Goal: Information Seeking & Learning: Compare options

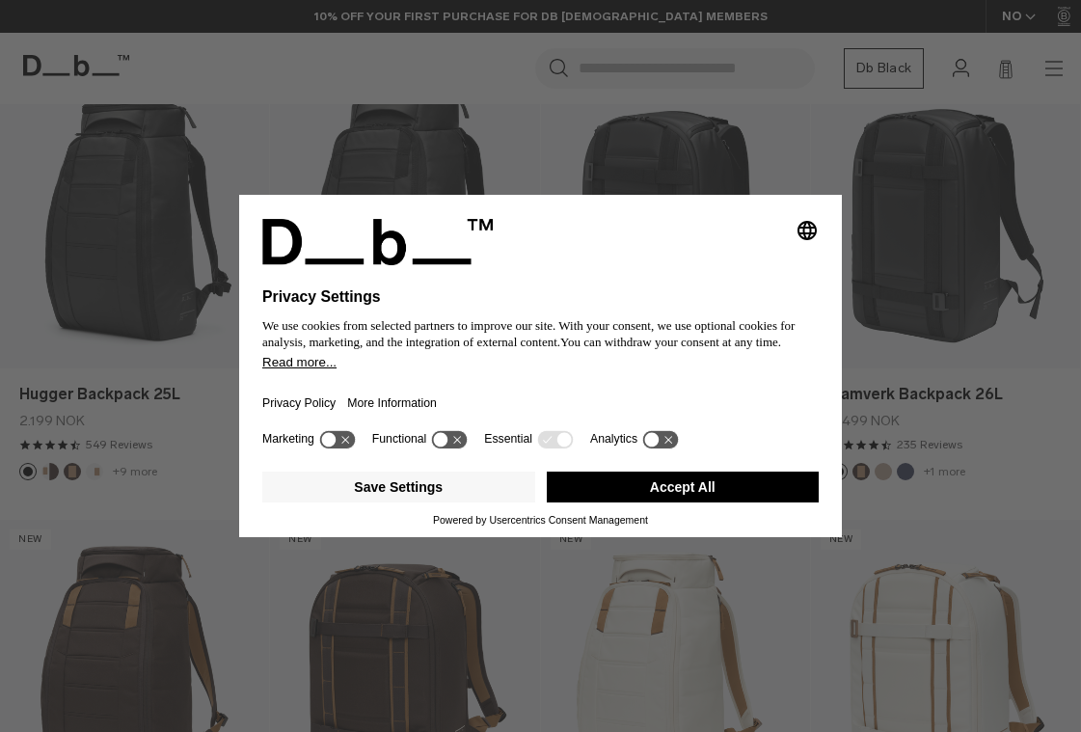
click at [707, 493] on button "Accept All" at bounding box center [683, 487] width 273 height 31
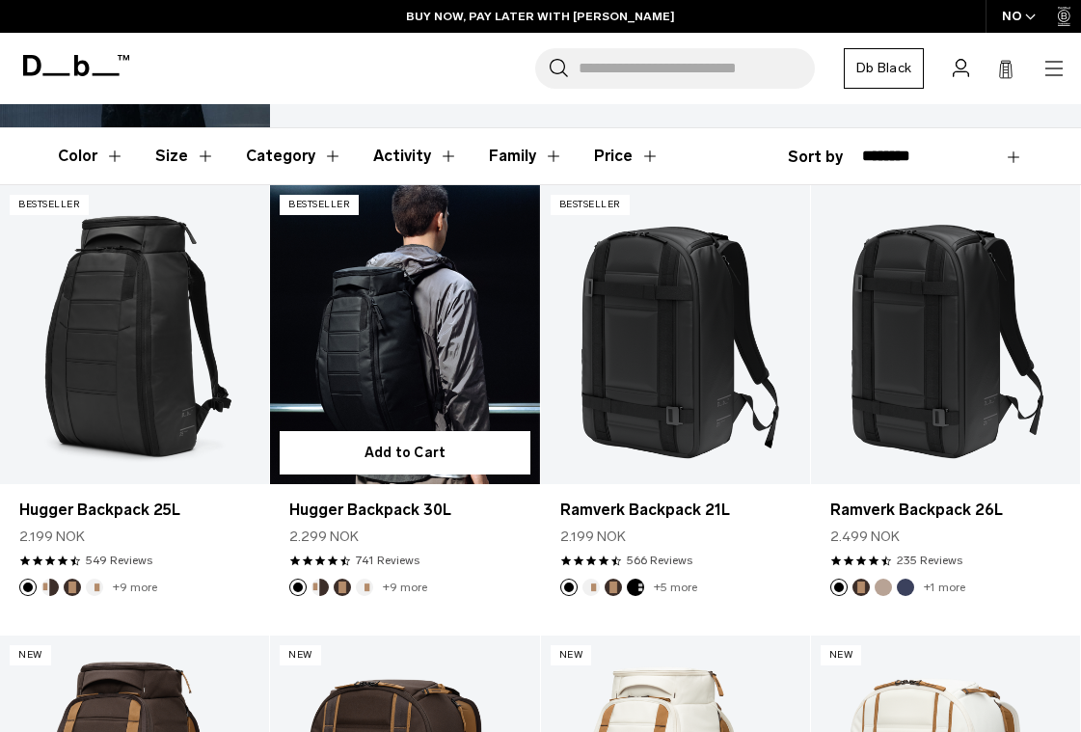
scroll to position [283, 0]
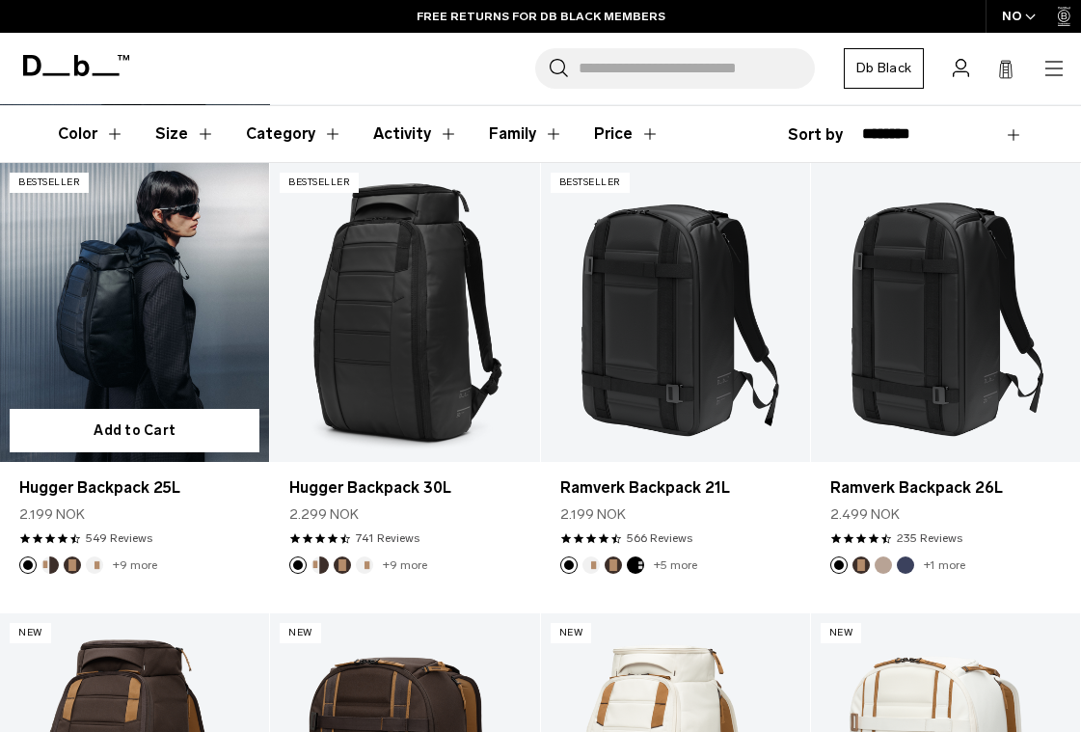
click at [136, 562] on link "+9 more" at bounding box center [135, 564] width 44 height 13
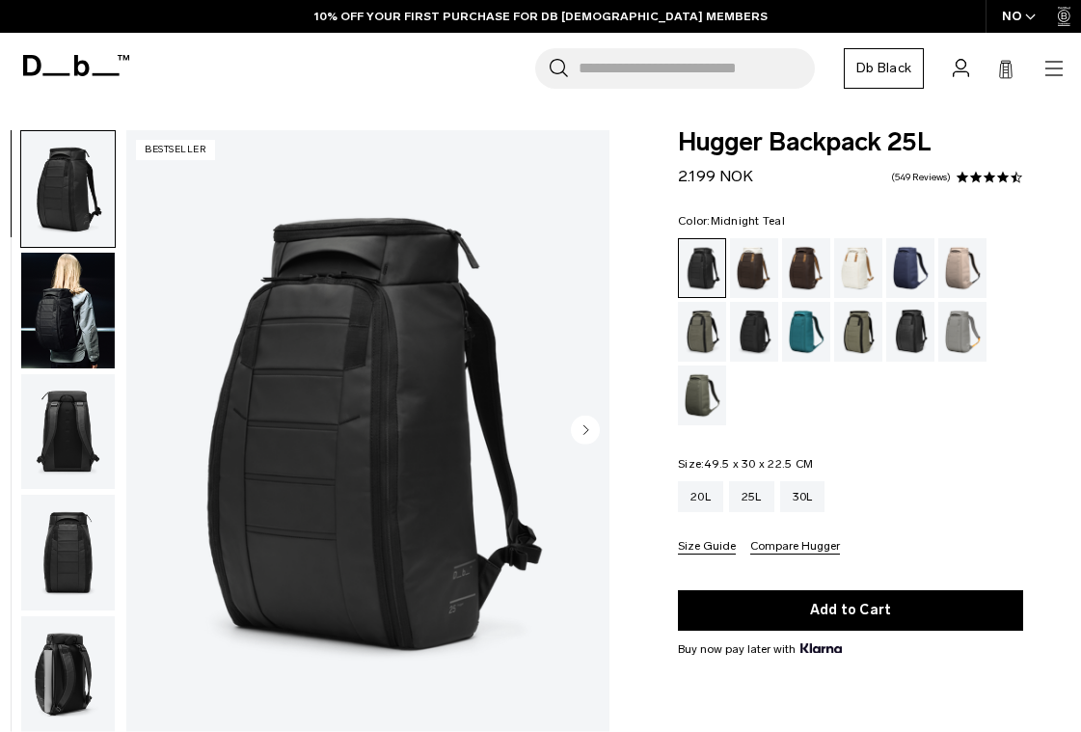
click at [799, 324] on div "Midnight Teal" at bounding box center [806, 332] width 49 height 60
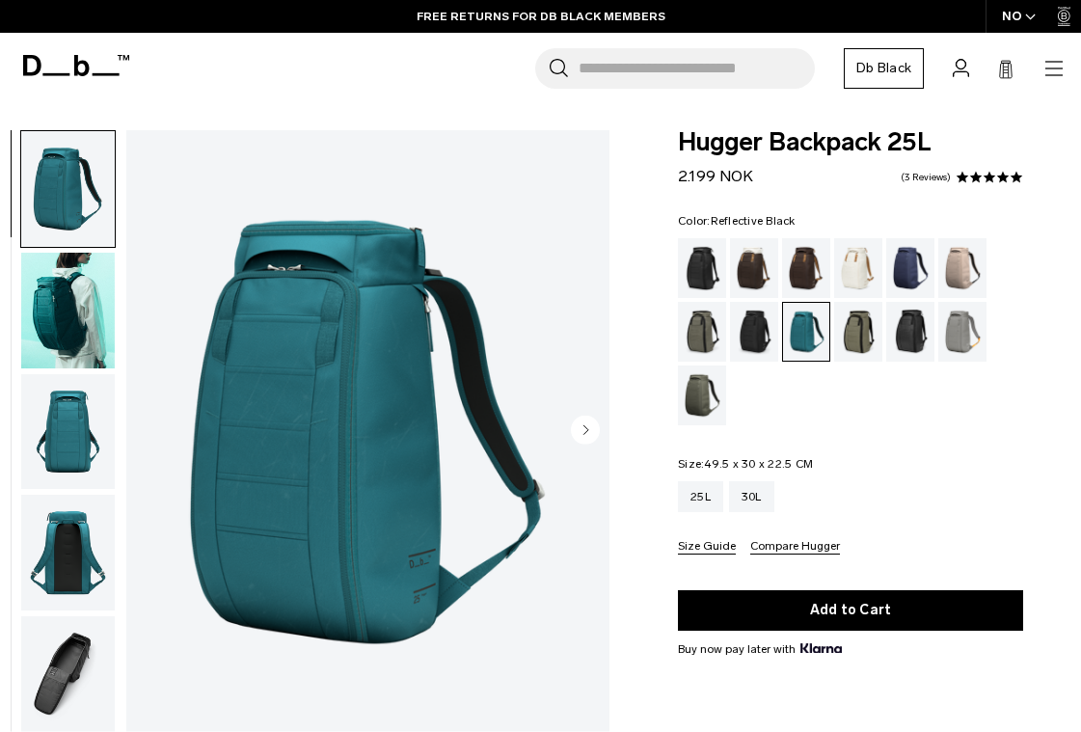
click at [904, 331] on div "Reflective Black" at bounding box center [910, 332] width 49 height 60
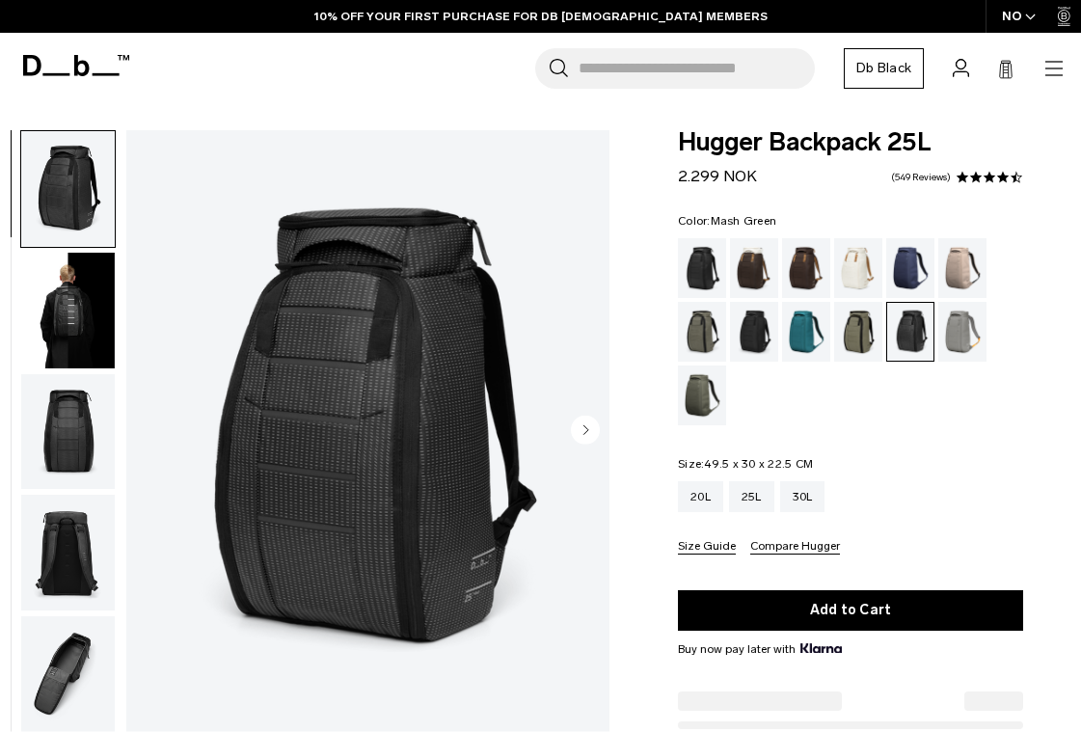
click at [862, 332] on div "Mash Green" at bounding box center [858, 332] width 49 height 60
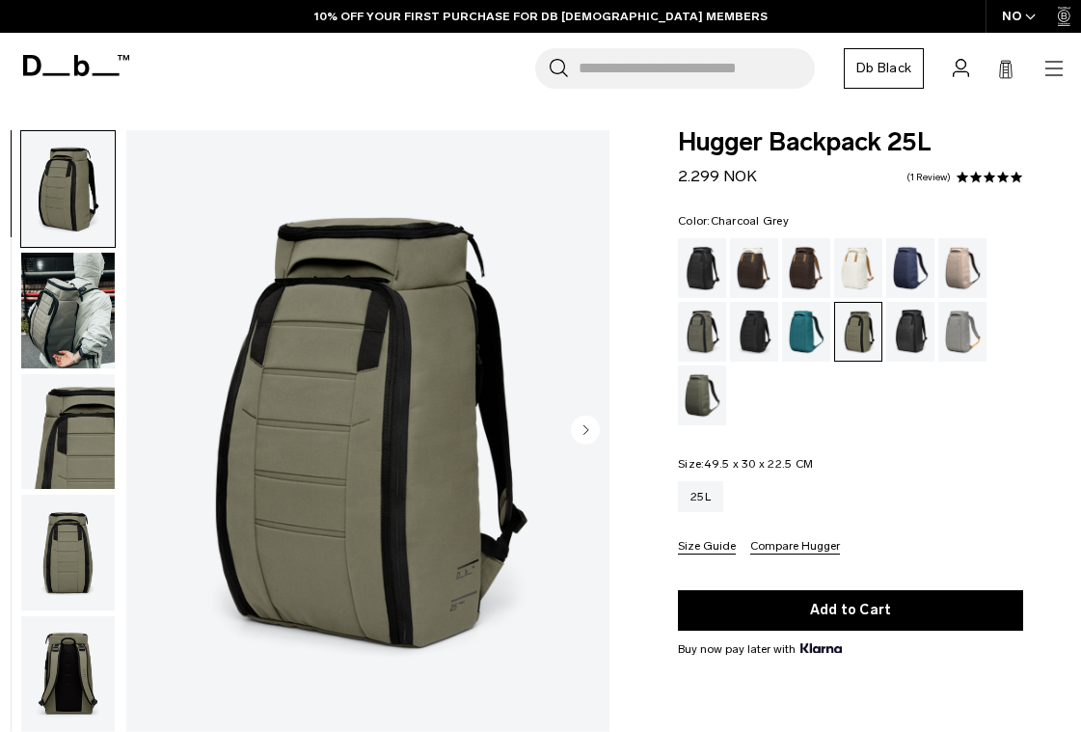
click at [747, 333] on div "Charcoal Grey" at bounding box center [754, 332] width 49 height 60
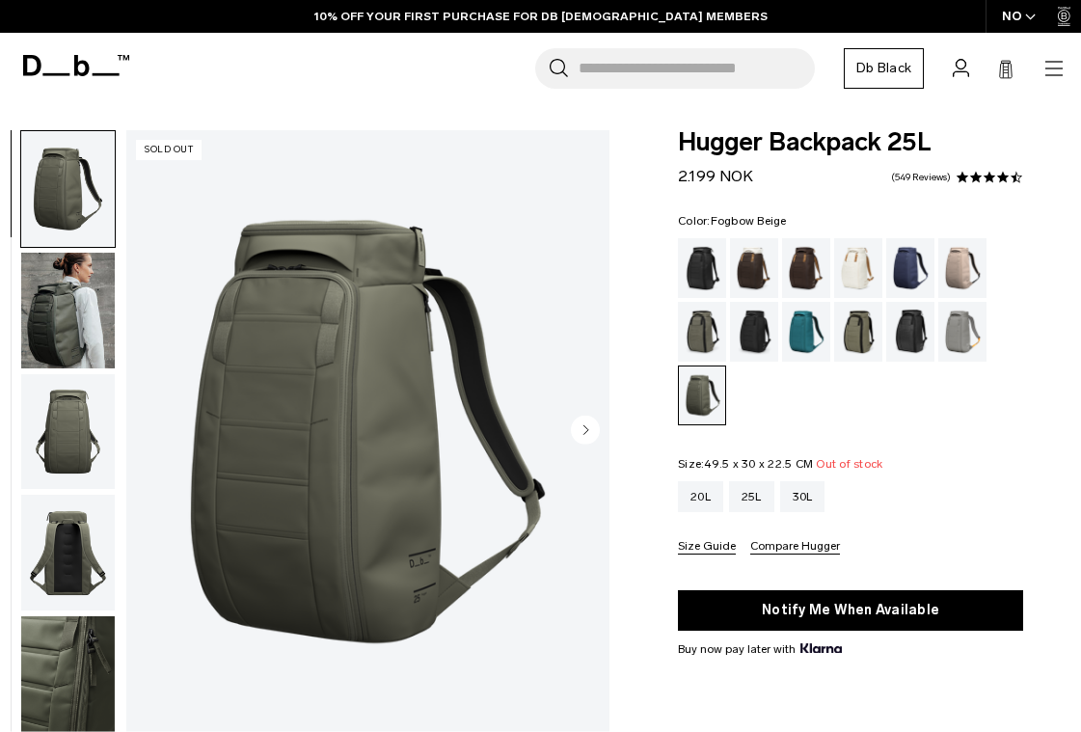
click at [958, 256] on div "Fogbow Beige" at bounding box center [962, 268] width 49 height 60
